Goal: Task Accomplishment & Management: Complete application form

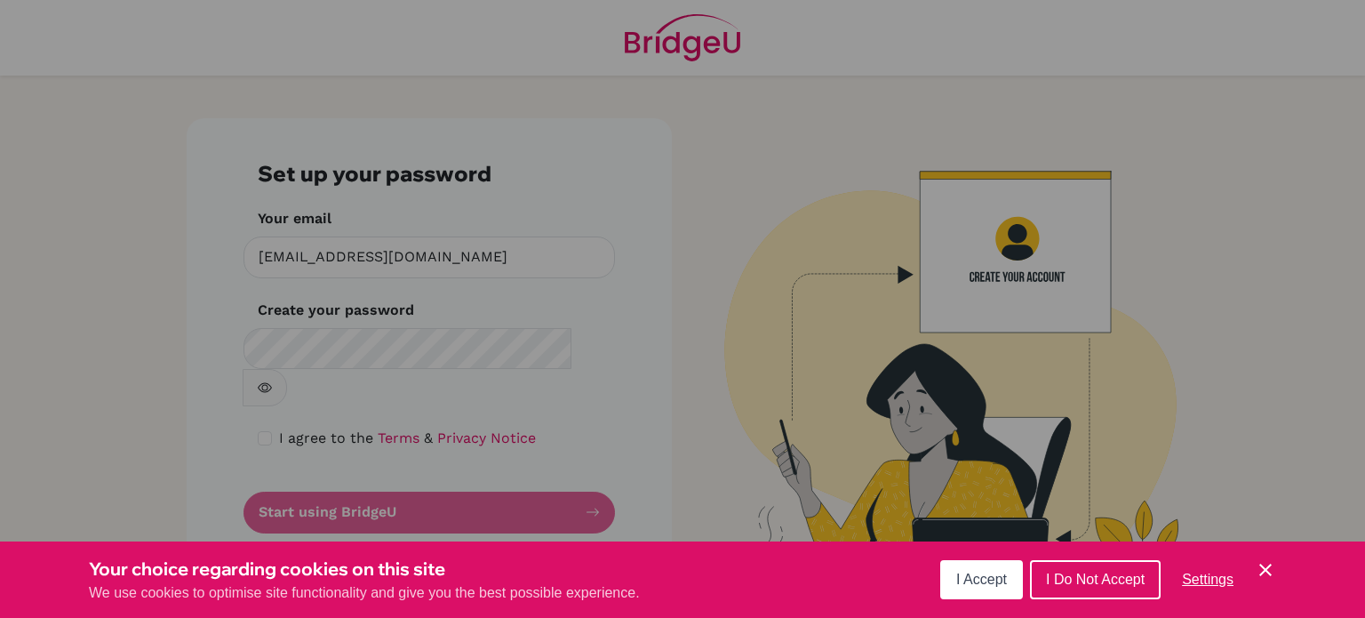
click at [401, 477] on form "Set up your password Your email murfsp112002@gmail.com Invalid email Create you…" at bounding box center [429, 347] width 343 height 372
click at [481, 256] on input "[EMAIL_ADDRESS][DOMAIN_NAME]" at bounding box center [428, 257] width 371 height 42
click at [642, 363] on div "Set up your password Your email murfsp112002@gmail.com Invalid email Create you…" at bounding box center [429, 347] width 485 height 458
click at [427, 267] on input "[EMAIL_ADDRESS][DOMAIN_NAME]" at bounding box center [428, 257] width 371 height 42
drag, startPoint x: 431, startPoint y: 266, endPoint x: 398, endPoint y: 185, distance: 87.3
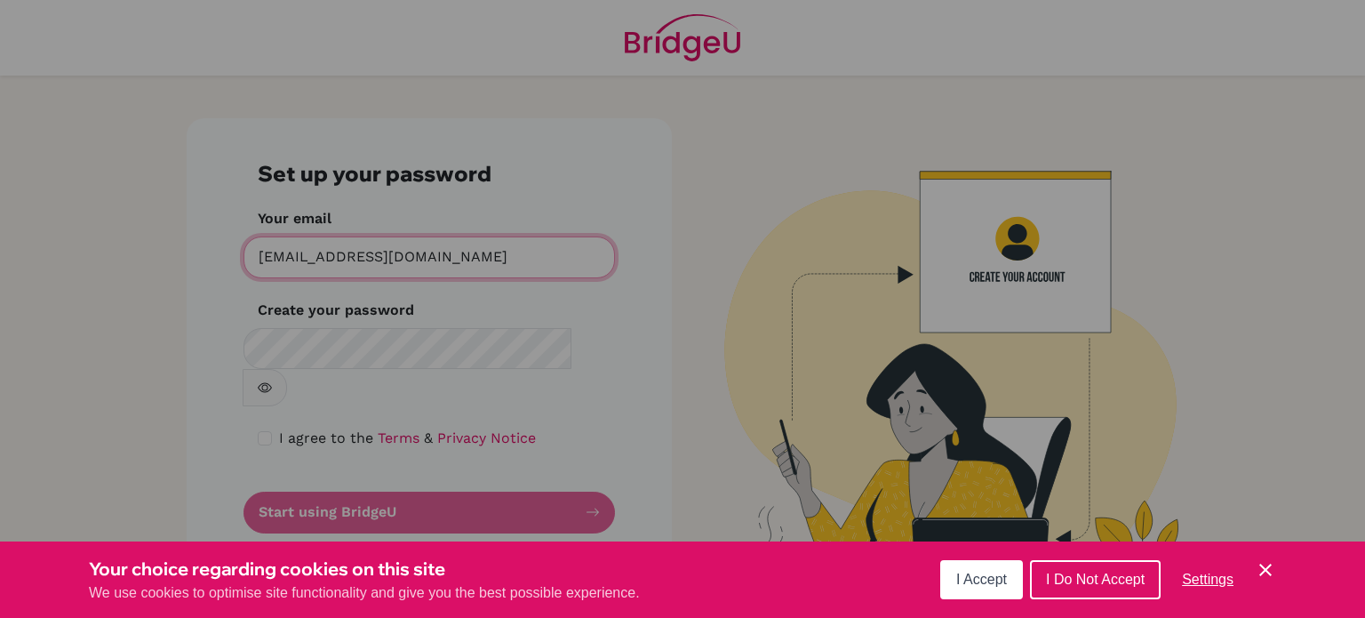
click at [398, 185] on form "Set up your password Your email murfsp112002@gmail.com Invalid email Create you…" at bounding box center [429, 347] width 343 height 372
click at [615, 267] on div "Set up your password Your email murfsp112002@gmail.com Invalid email Create you…" at bounding box center [429, 347] width 485 height 458
click at [527, 472] on form "Set up your password Your email murfsp112002@gmail.com Invalid email Create you…" at bounding box center [429, 347] width 343 height 372
click at [589, 477] on form "Set up your password Your email murfsp112002@gmail.com Invalid email Create you…" at bounding box center [429, 347] width 343 height 372
click at [268, 384] on icon "button" at bounding box center [265, 387] width 6 height 6
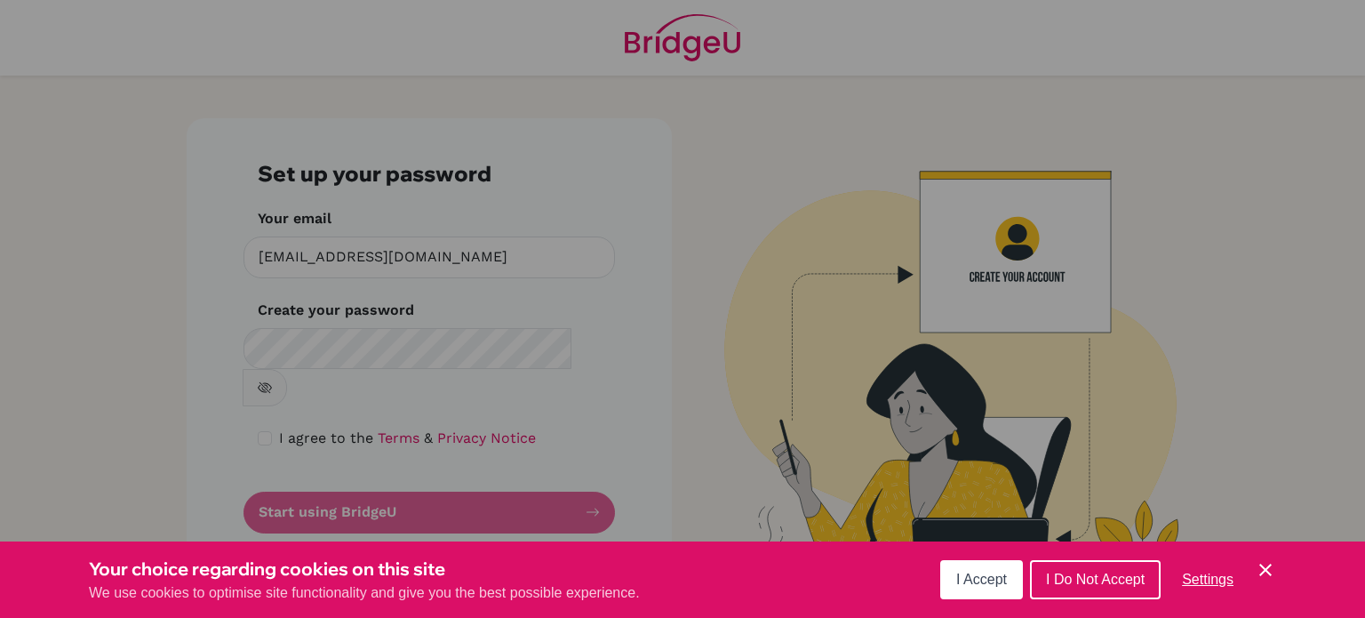
click at [267, 384] on icon "button" at bounding box center [264, 387] width 6 height 6
click at [590, 416] on form "Set up your password Your email murfsp112002@gmail.com Invalid email Create you…" at bounding box center [429, 347] width 343 height 372
click at [551, 474] on form "Set up your password Your email murfsp112002@gmail.com Invalid email Create you…" at bounding box center [429, 347] width 343 height 372
click at [354, 470] on form "Set up your password Your email murfsp112002@gmail.com Invalid email Create you…" at bounding box center [429, 347] width 343 height 372
click at [600, 476] on form "Set up your password Your email murfsp112002@gmail.com Invalid email Create you…" at bounding box center [429, 347] width 343 height 372
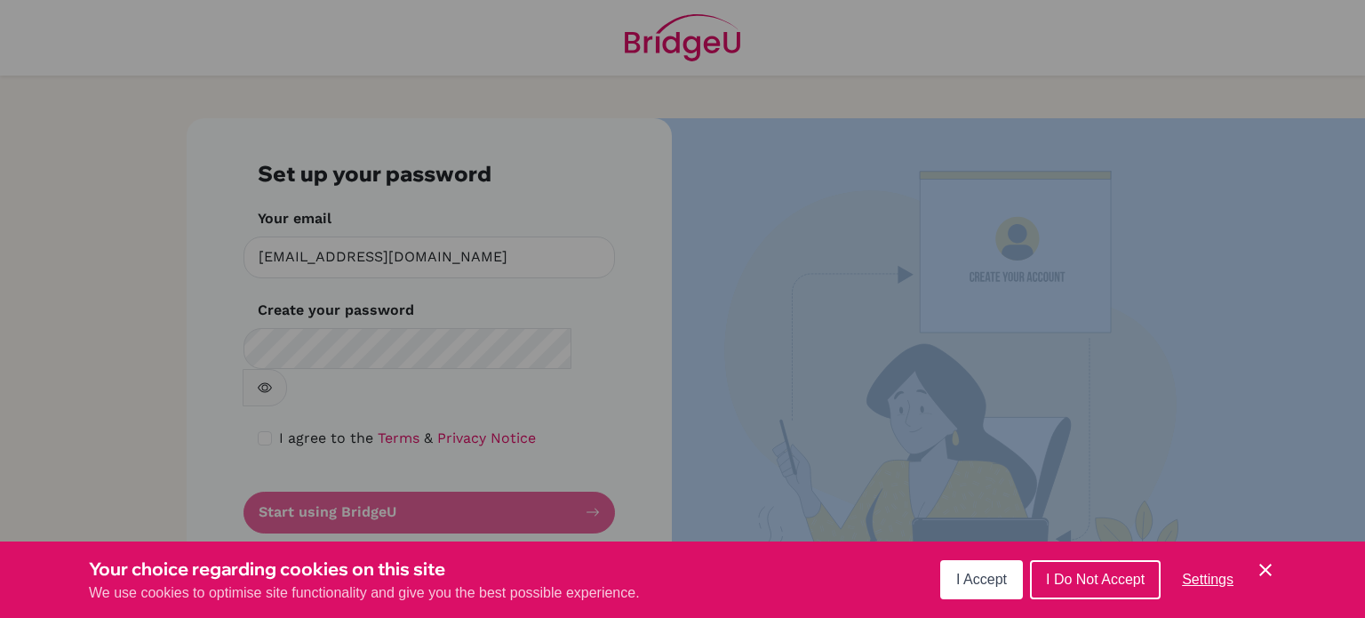
click at [600, 476] on form "Set up your password Your email murfsp112002@gmail.com Invalid email Create you…" at bounding box center [429, 347] width 343 height 372
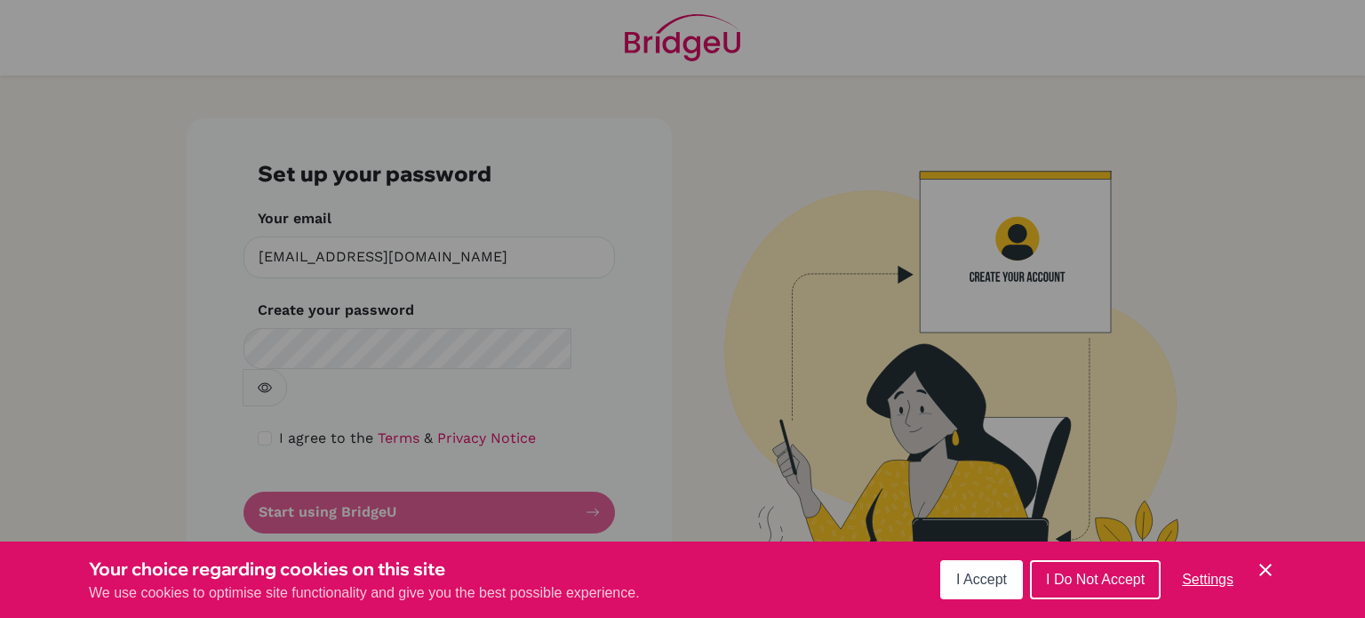
click at [640, 395] on div "Set up your password Your email murfsp112002@gmail.com Invalid email Create you…" at bounding box center [429, 347] width 485 height 458
click at [1026, 269] on img at bounding box center [935, 360] width 1013 height 485
click at [332, 267] on input "[EMAIL_ADDRESS][DOMAIN_NAME]" at bounding box center [428, 257] width 371 height 42
click at [261, 431] on input "checkbox" at bounding box center [265, 438] width 14 height 14
checkbox input "true"
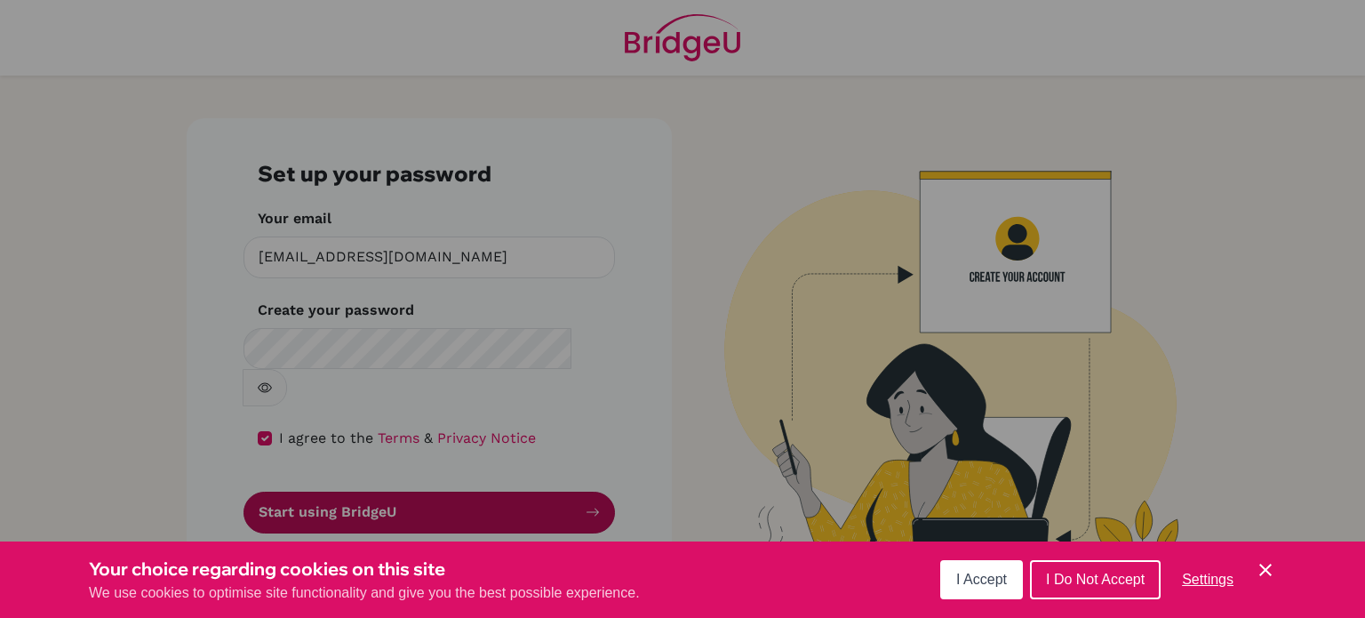
click at [547, 491] on button "Start using BridgeU" at bounding box center [428, 512] width 371 height 42
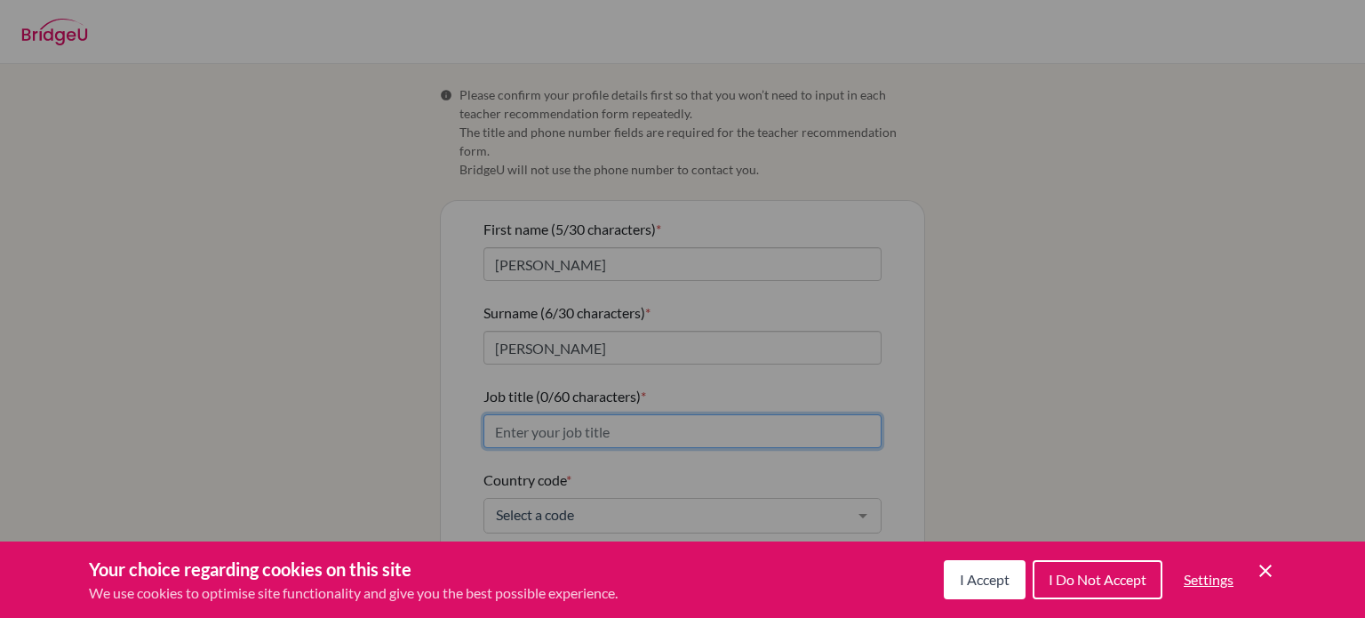
click at [562, 414] on input "Job title (0/60 characters) *" at bounding box center [682, 431] width 398 height 34
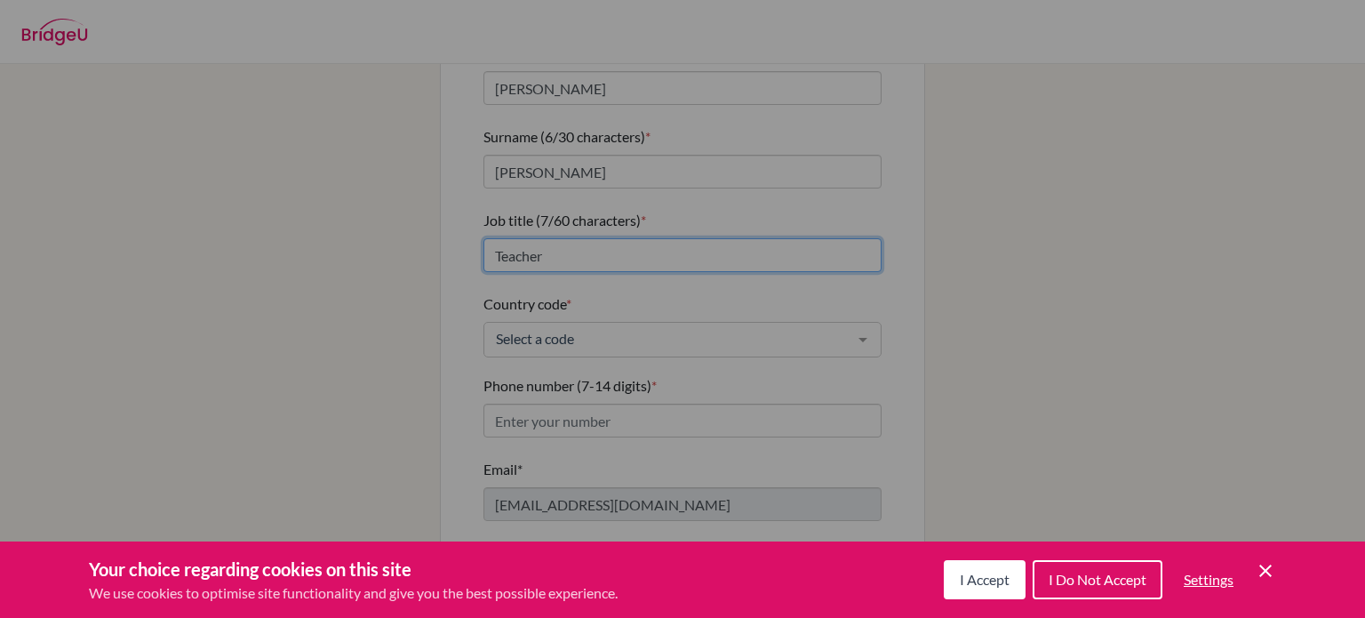
scroll to position [175, 0]
type input "Teacher"
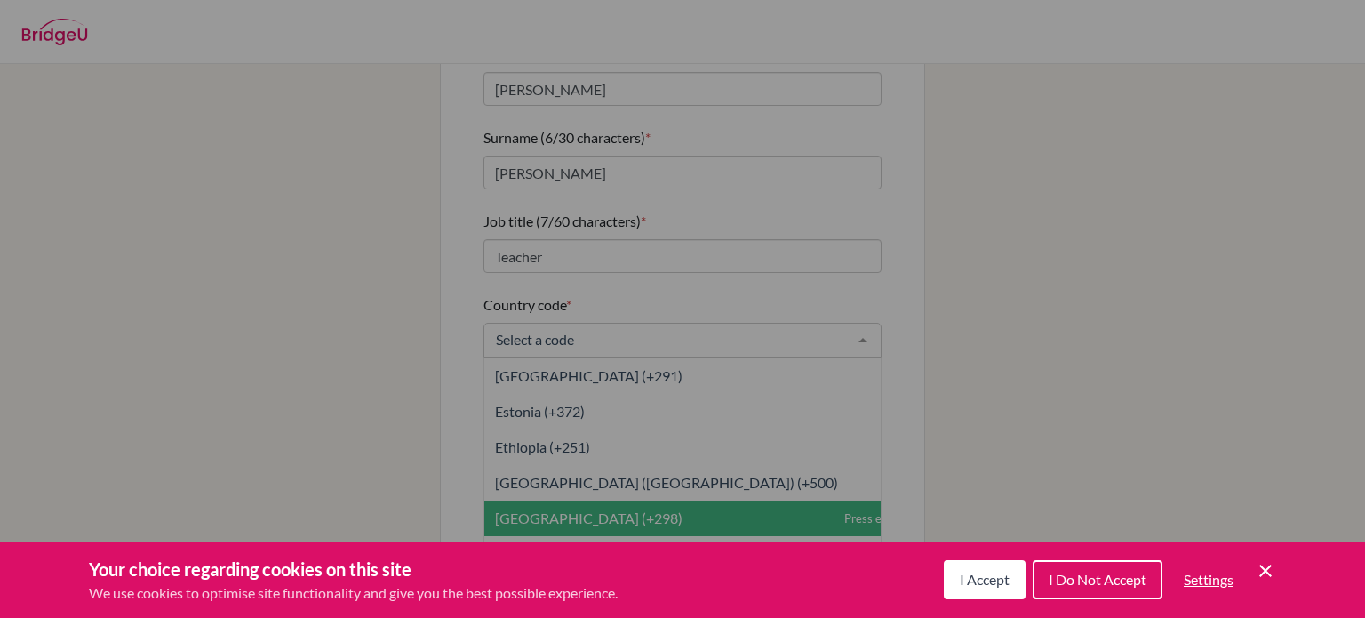
scroll to position [2189, 0]
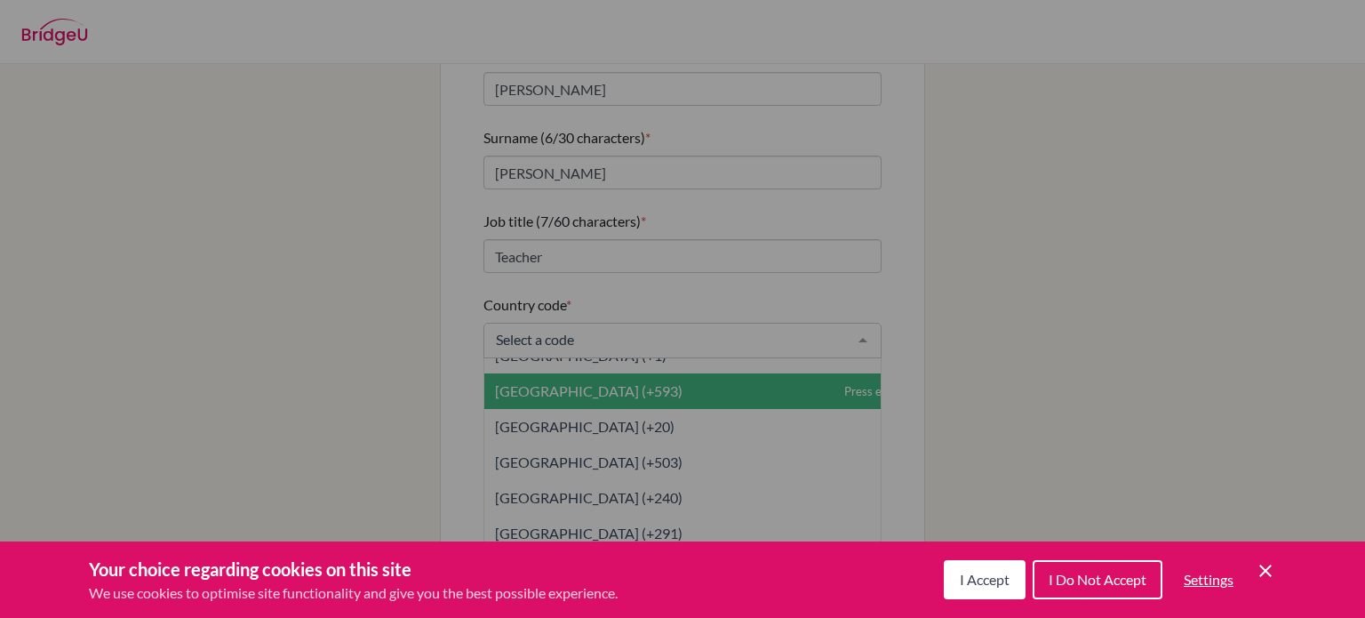
click at [541, 382] on span "[GEOGRAPHIC_DATA] (+593)" at bounding box center [588, 390] width 187 height 17
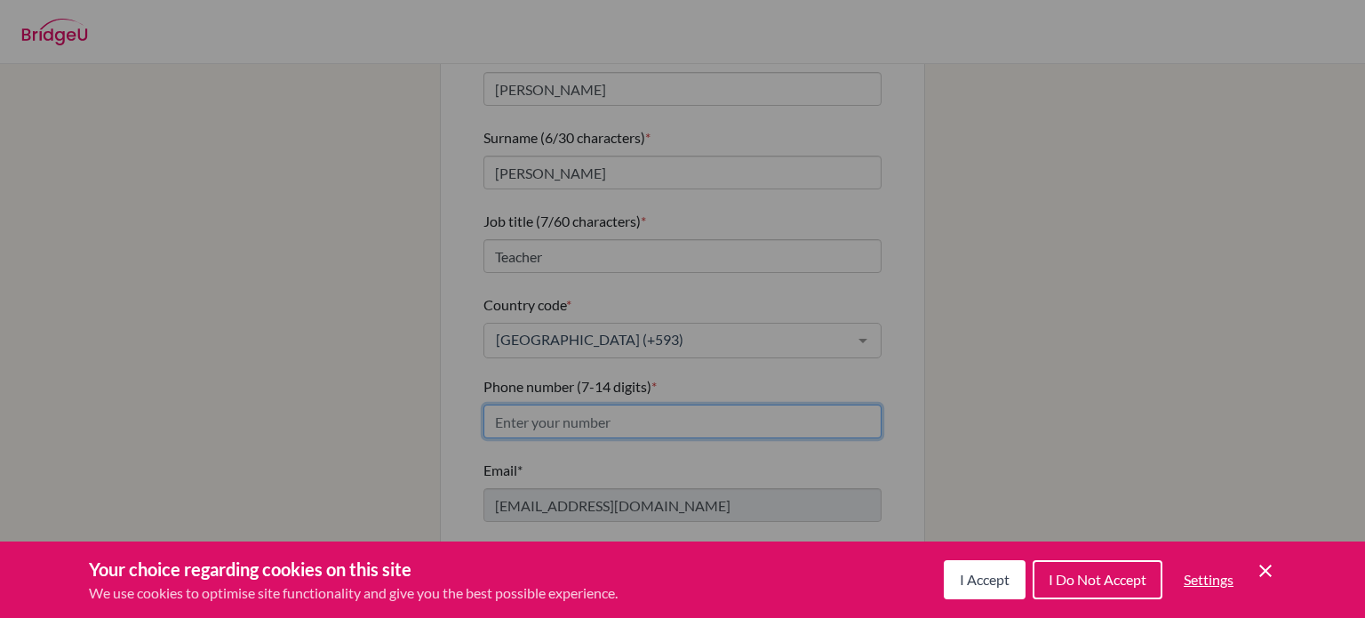
click at [537, 404] on input "Phone number (7-14 digits) *" at bounding box center [682, 421] width 398 height 34
type input "0995101548"
click at [448, 482] on div "First name (5/30 characters) * [PERSON_NAME] (6/30 characters) * [PERSON_NAME] …" at bounding box center [682, 321] width 483 height 590
click at [741, 564] on button "Confirm details and access request list" at bounding box center [682, 581] width 291 height 34
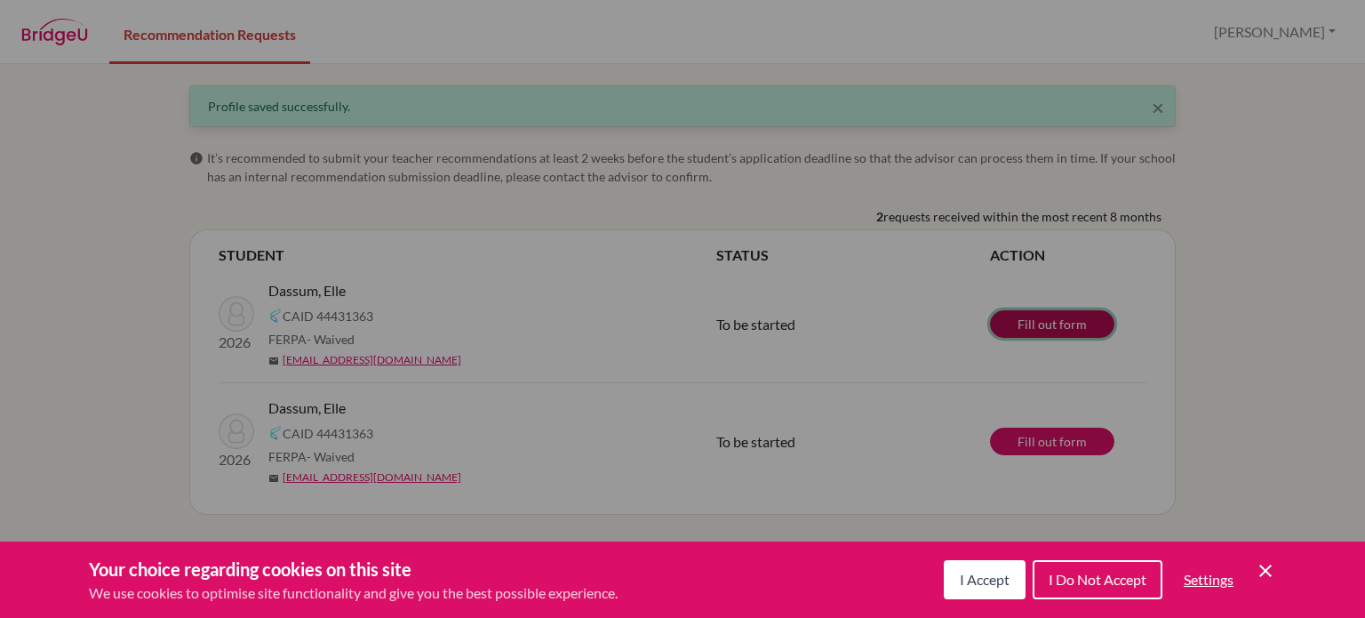
click at [1061, 328] on link "Fill out form" at bounding box center [1052, 324] width 124 height 28
